Goal: Navigation & Orientation: Find specific page/section

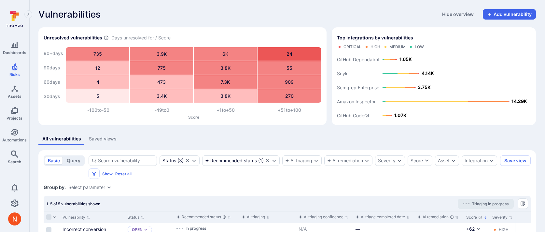
scroll to position [6, 0]
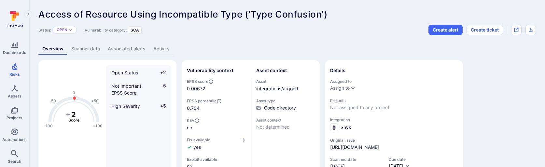
scroll to position [51, 0]
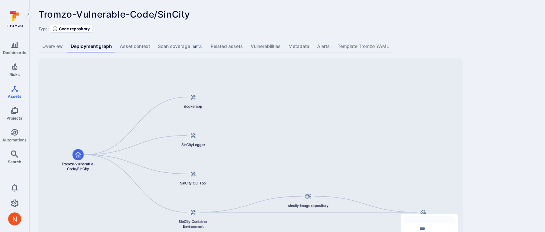
scroll to position [40, 0]
